Goal: Check status: Check status

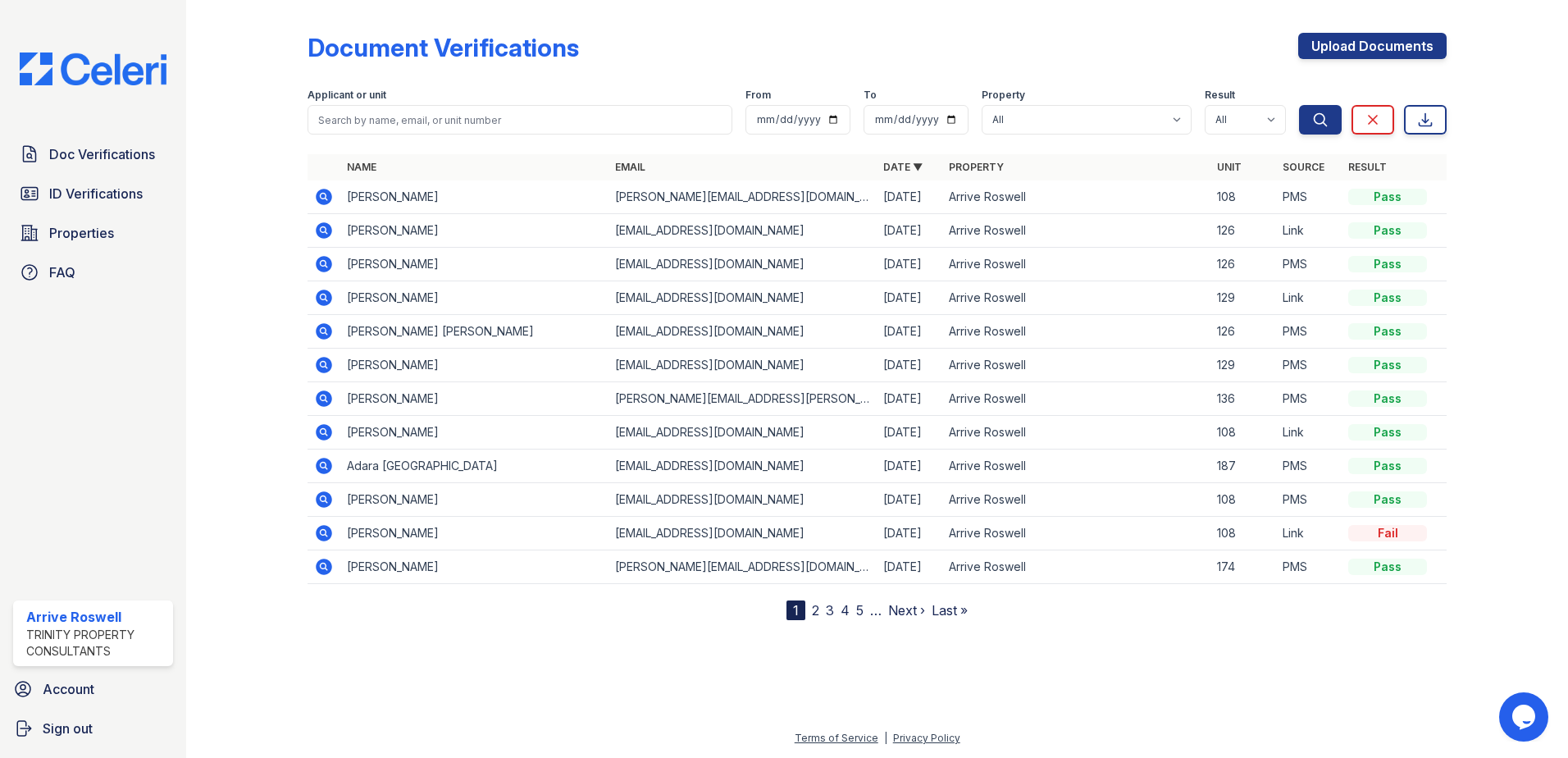
click at [319, 195] on icon at bounding box center [324, 196] width 17 height 17
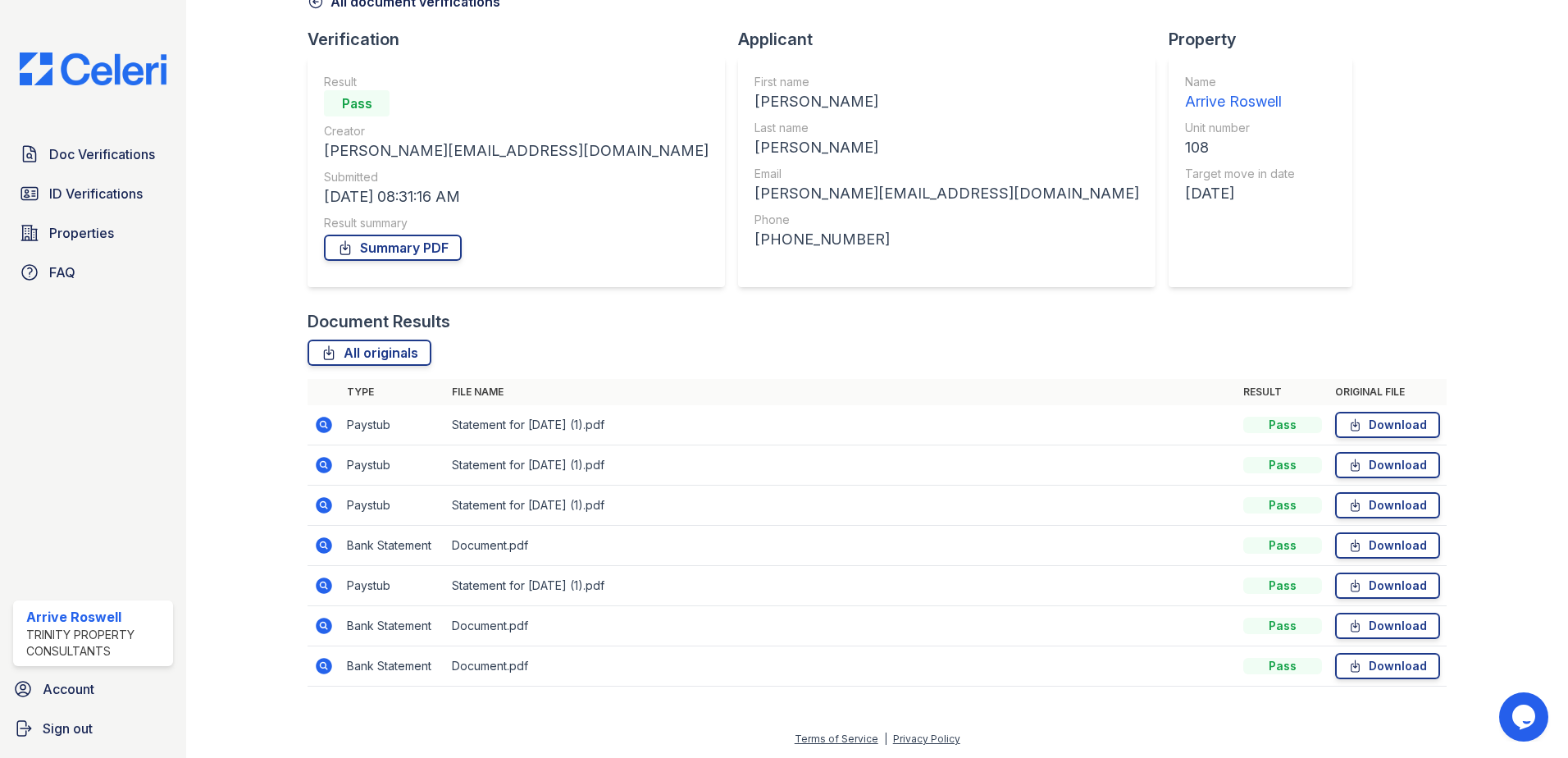
scroll to position [94, 0]
click at [325, 548] on icon at bounding box center [324, 544] width 17 height 17
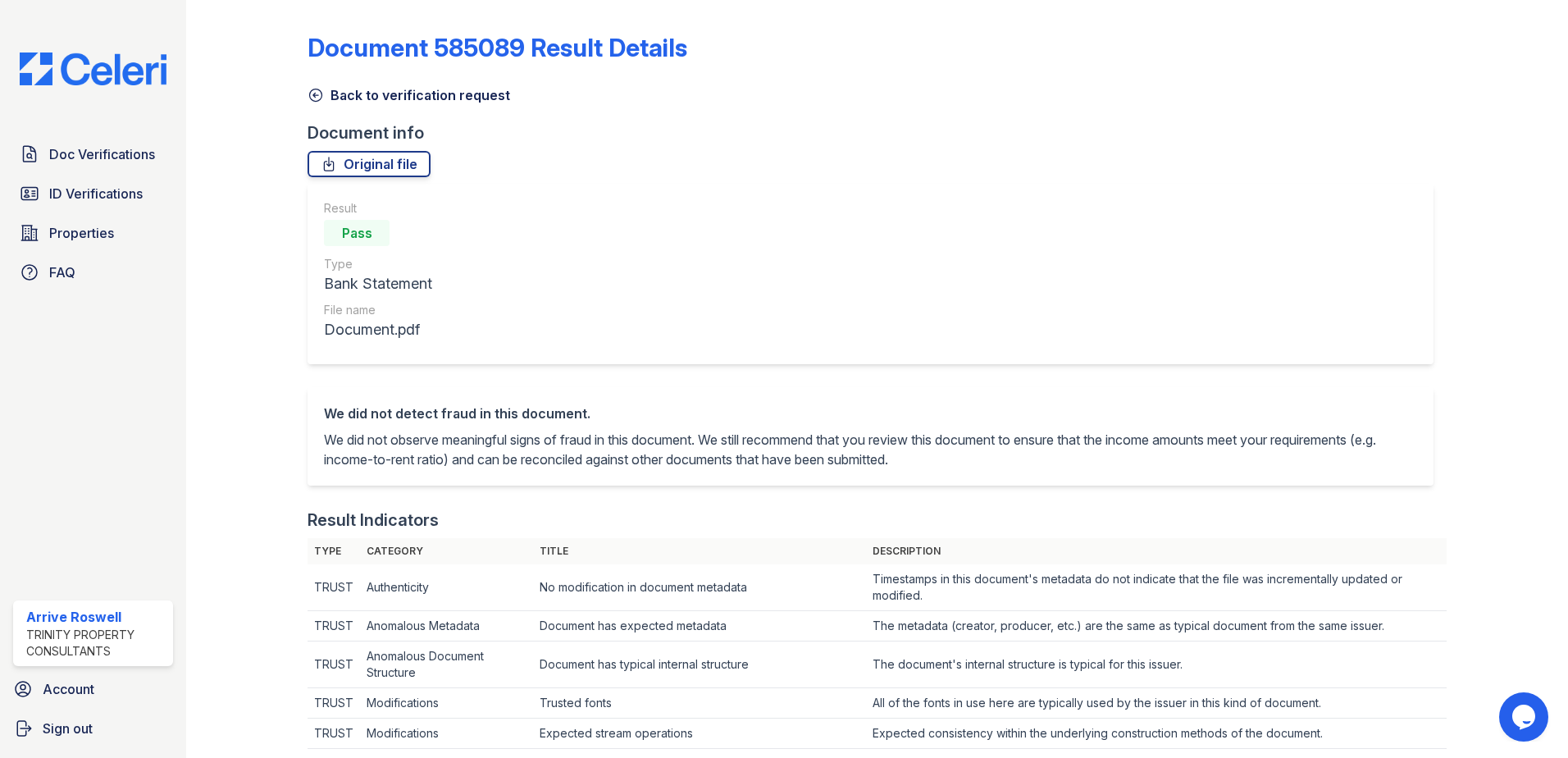
click at [315, 98] on icon at bounding box center [315, 95] width 17 height 17
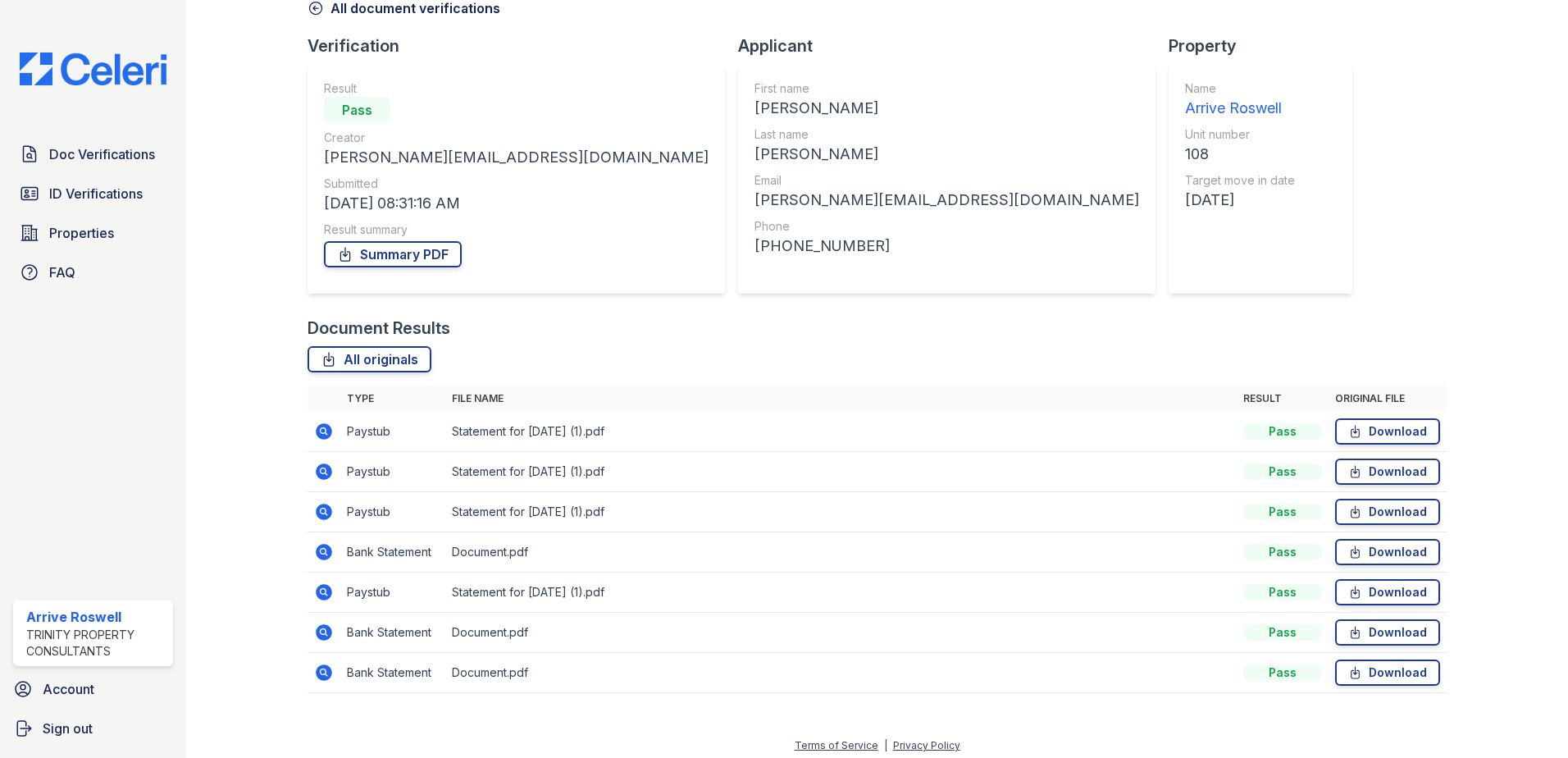
scroll to position [94, 0]
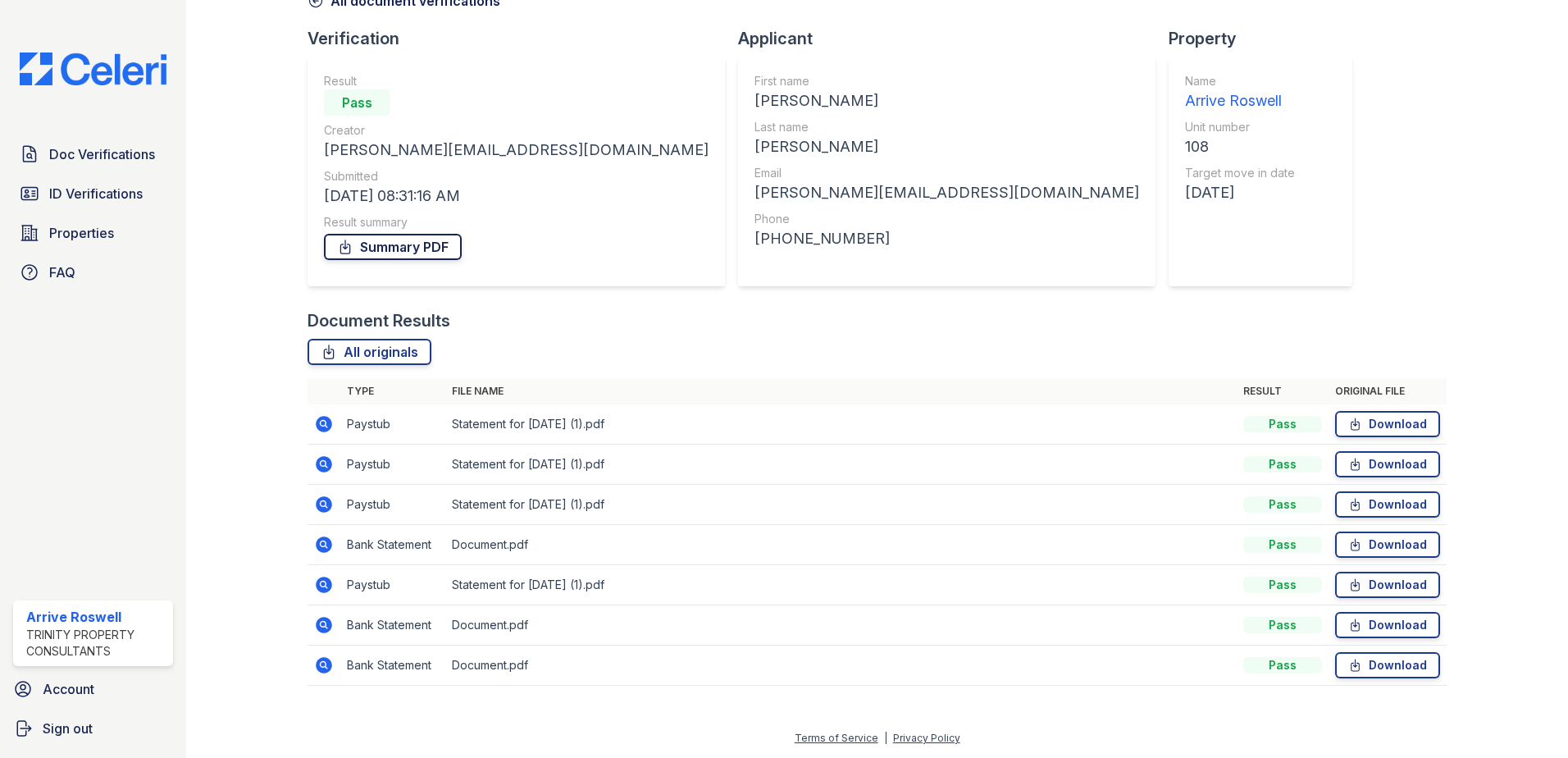
click at [428, 247] on link "Summary PDF" at bounding box center [392, 247] width 138 height 26
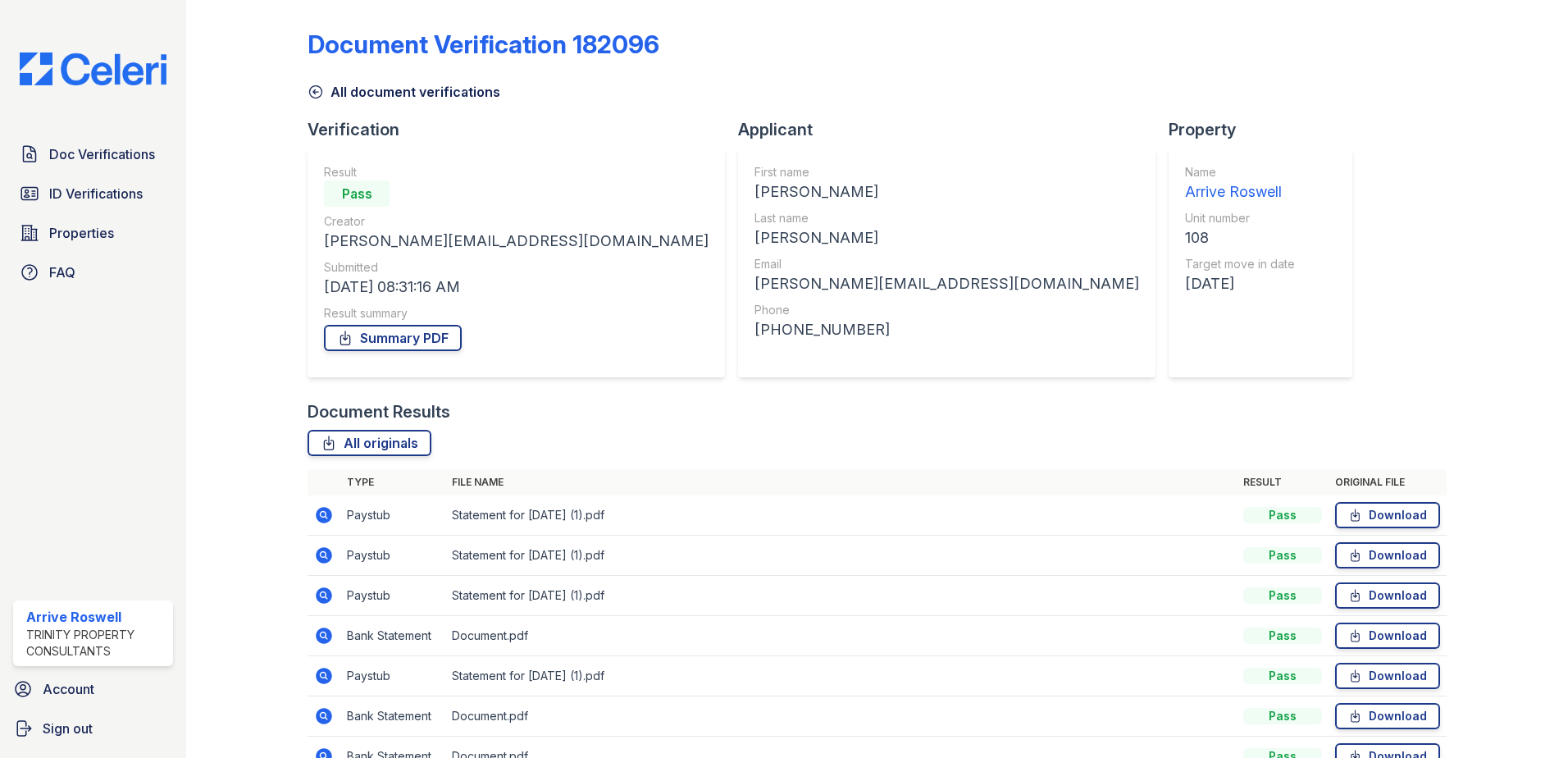
scroll to position [0, 0]
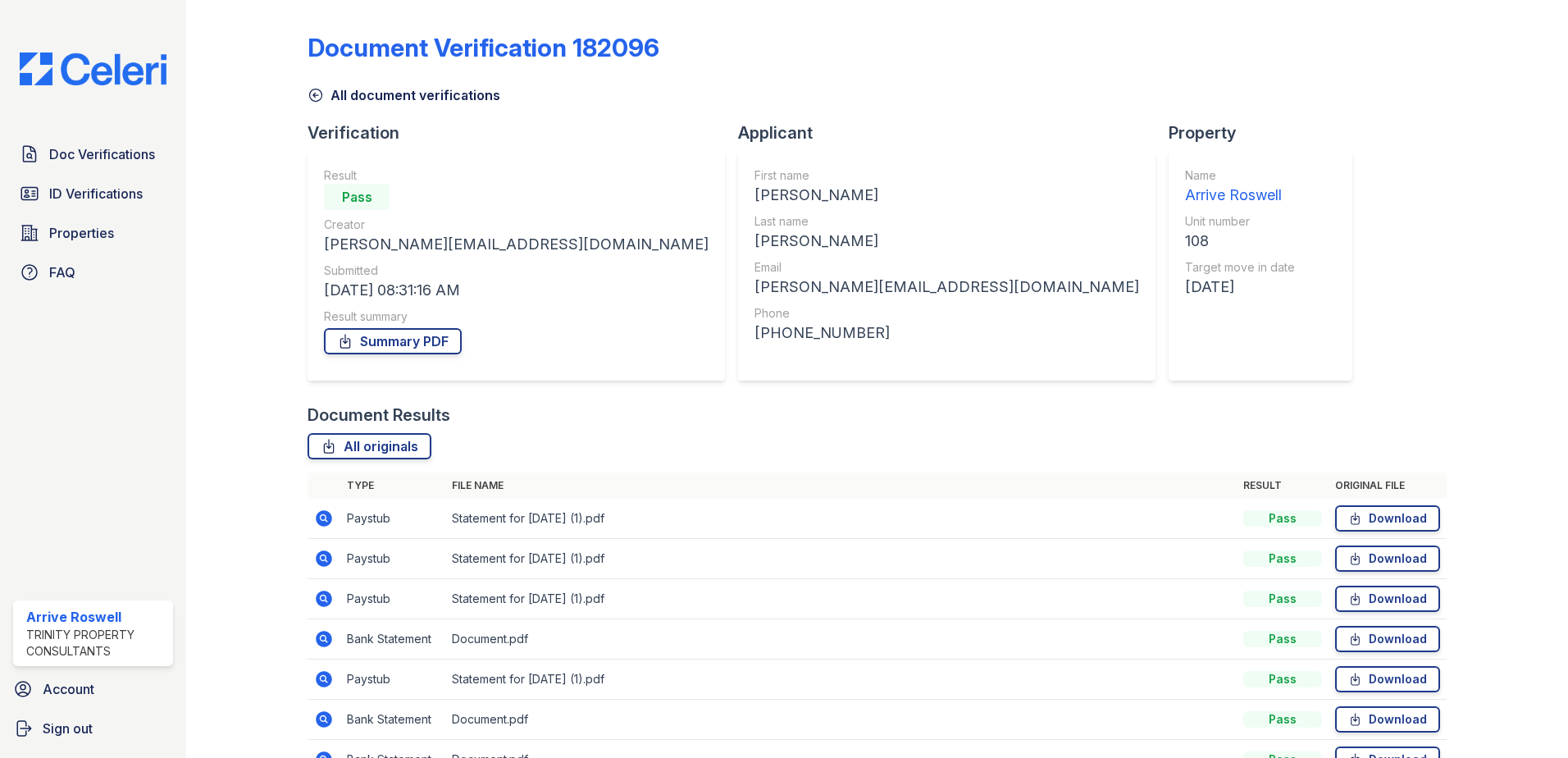
click at [317, 97] on icon at bounding box center [315, 95] width 17 height 17
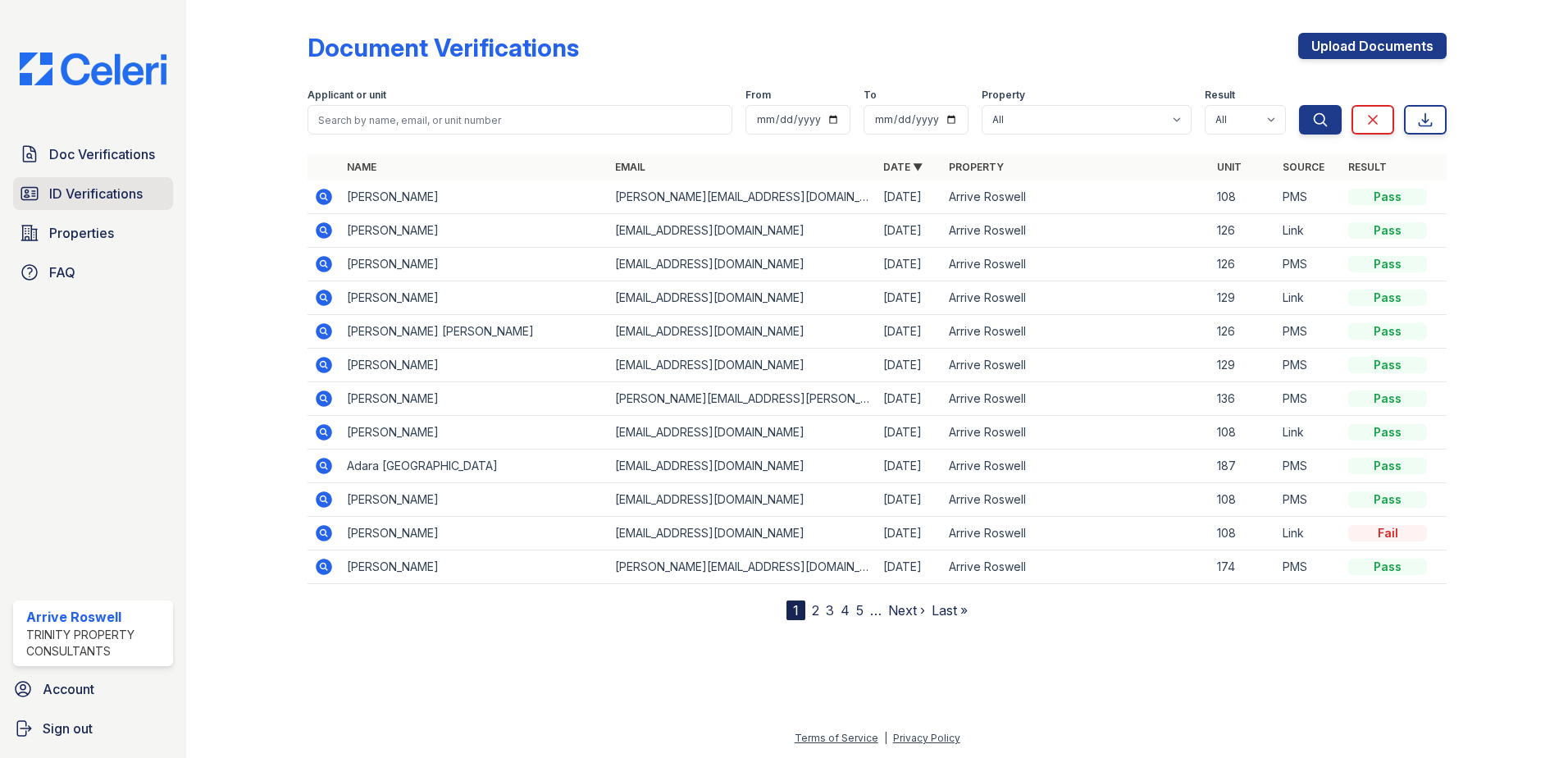
click at [92, 188] on span "ID Verifications" at bounding box center [96, 194] width 93 height 19
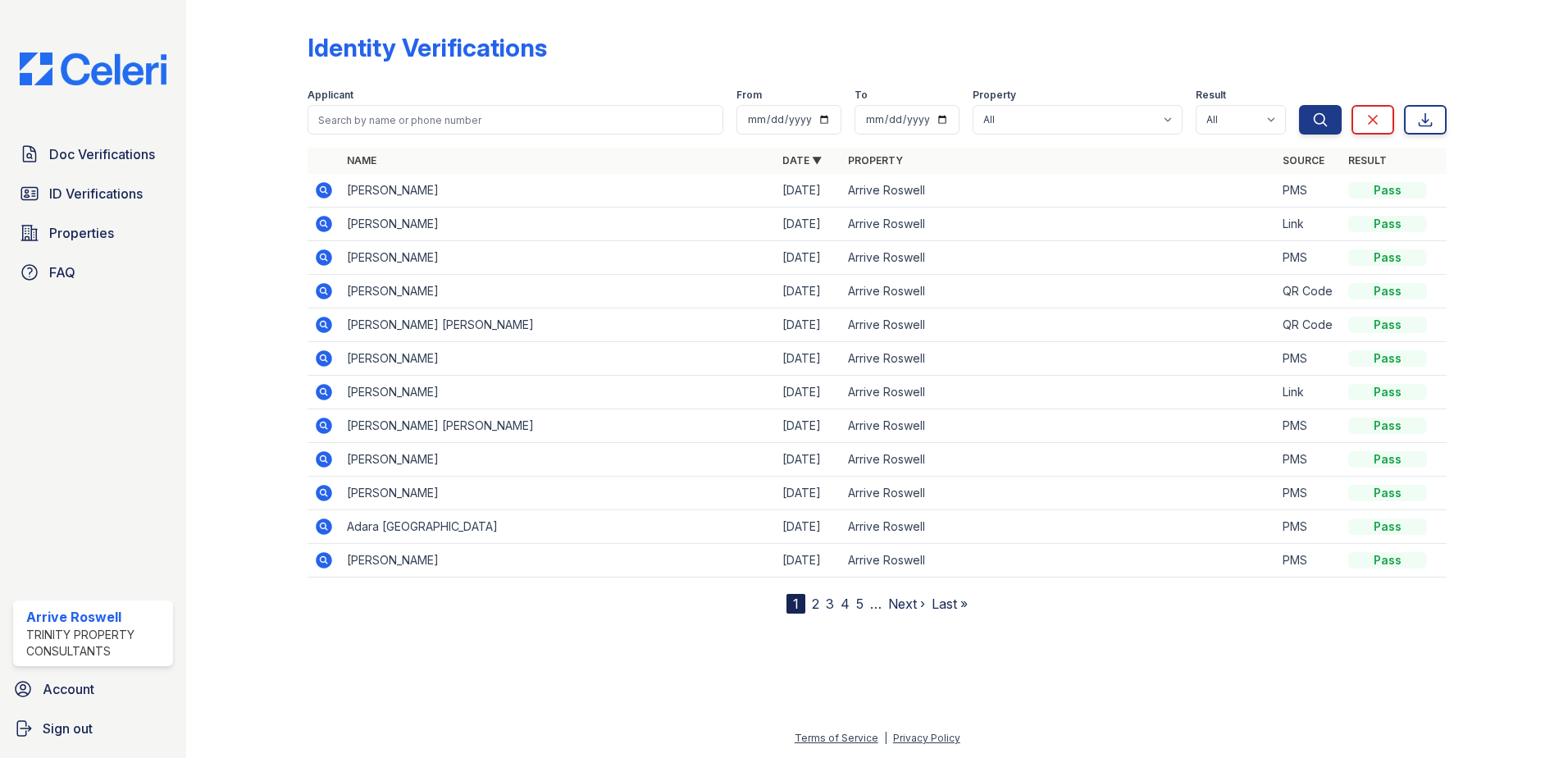
click at [321, 190] on icon at bounding box center [322, 188] width 4 height 4
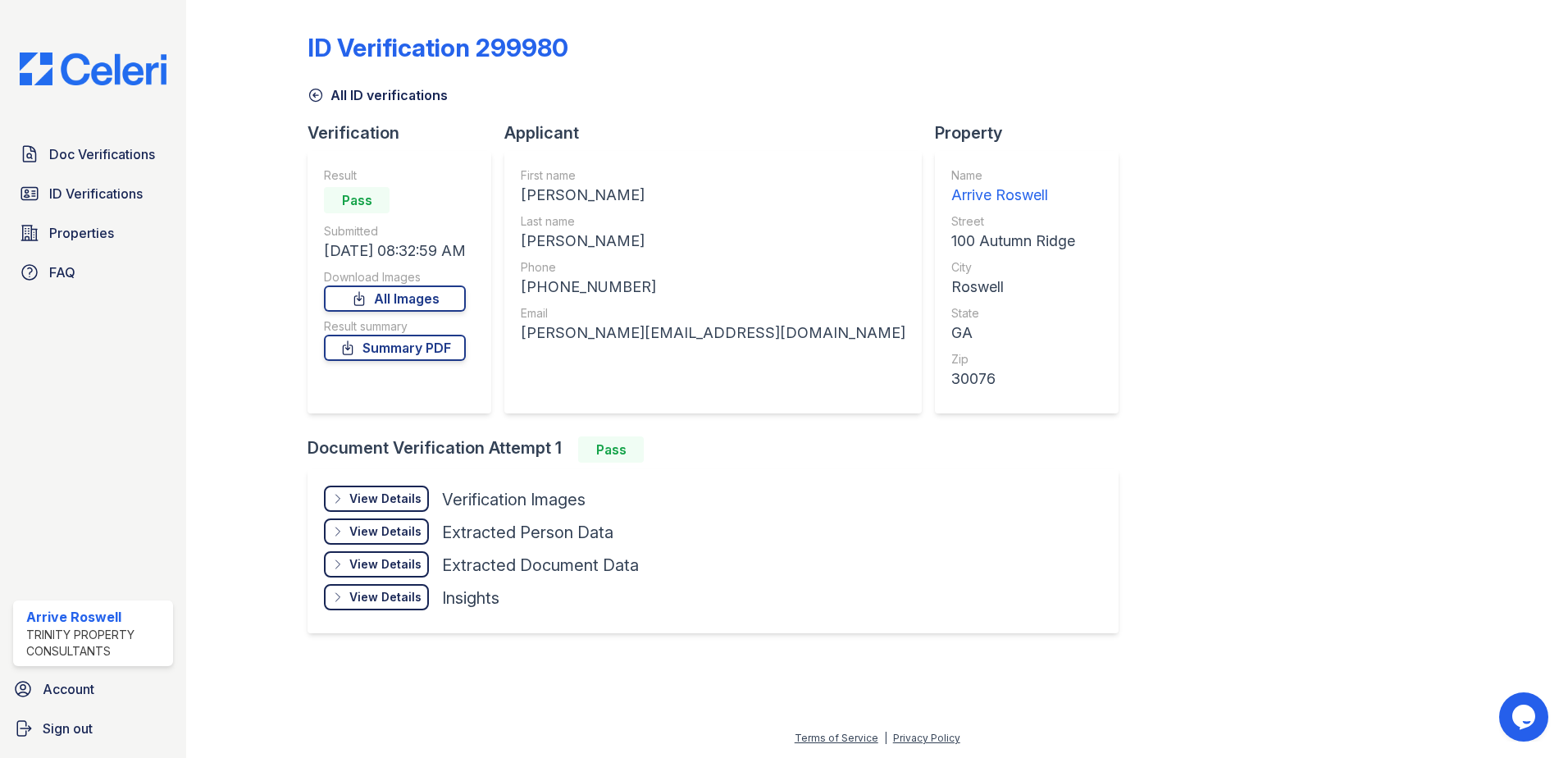
click at [367, 495] on div "View Details" at bounding box center [385, 498] width 72 height 17
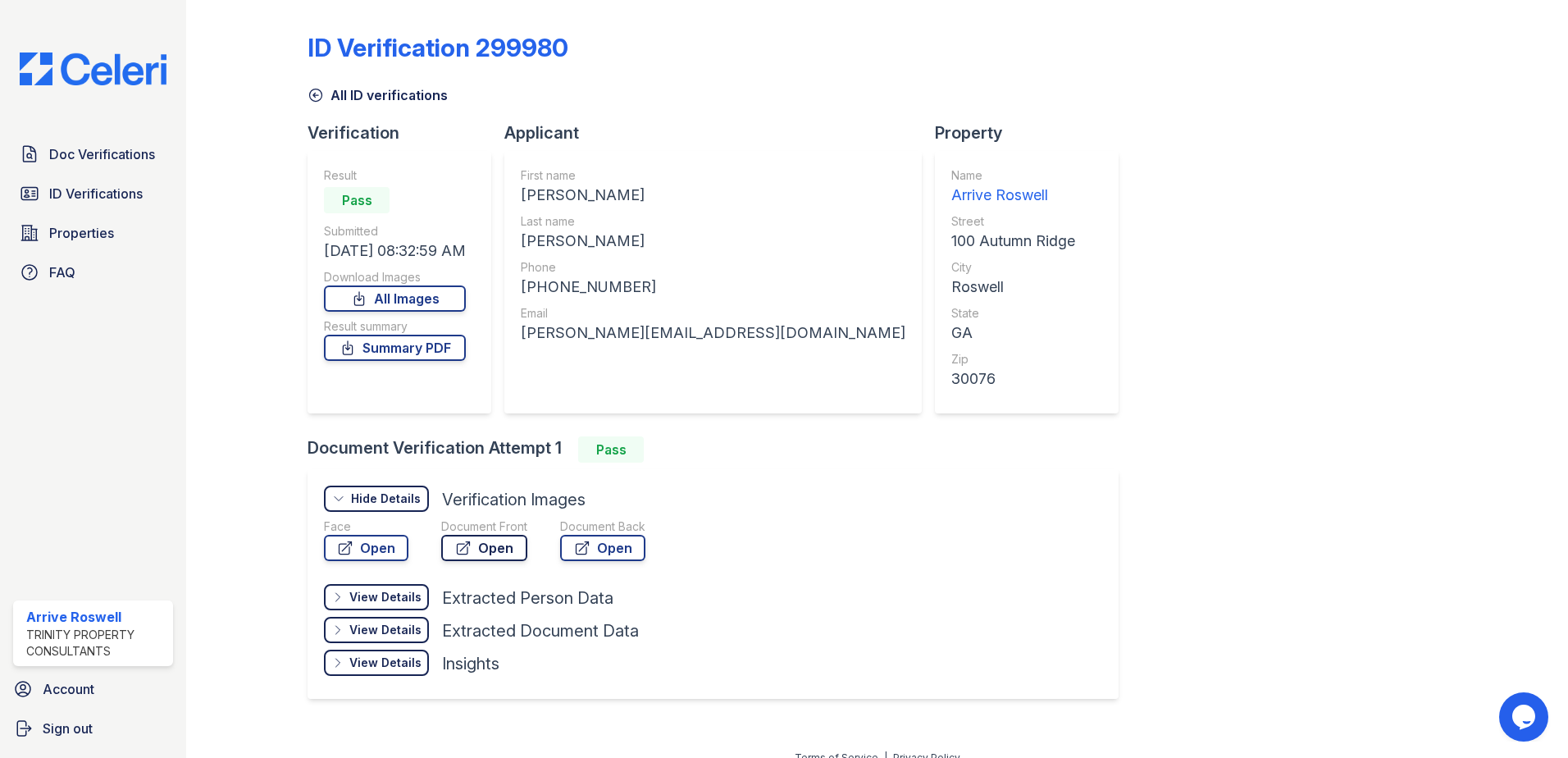
click at [469, 548] on icon at bounding box center [463, 548] width 17 height 17
click at [310, 99] on icon at bounding box center [316, 96] width 12 height 12
